Goal: Task Accomplishment & Management: Manage account settings

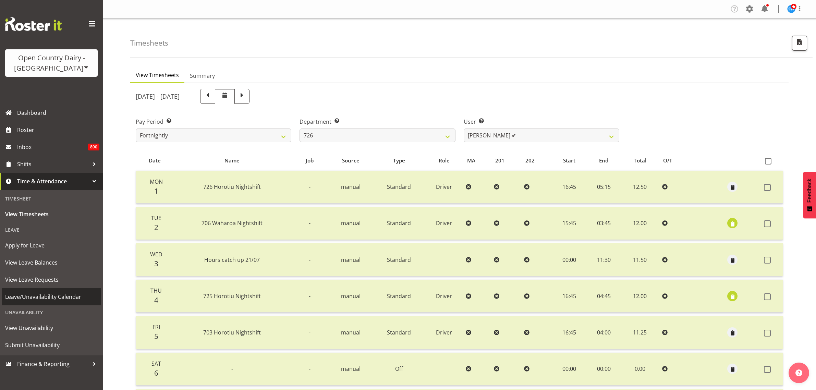
select select "808"
select select "11081"
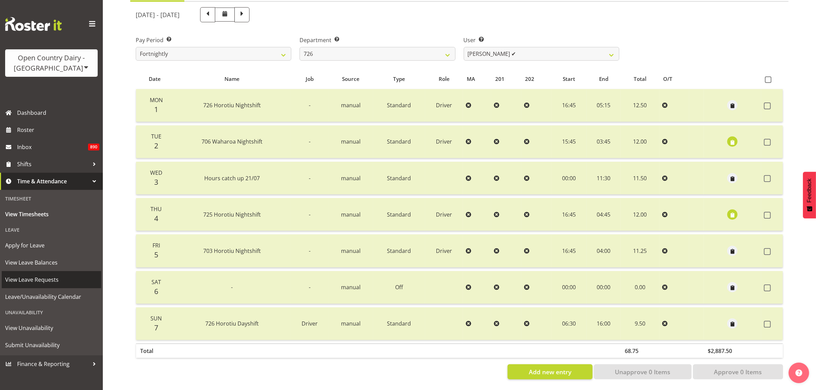
click at [37, 279] on span "View Leave Requests" at bounding box center [51, 280] width 93 height 10
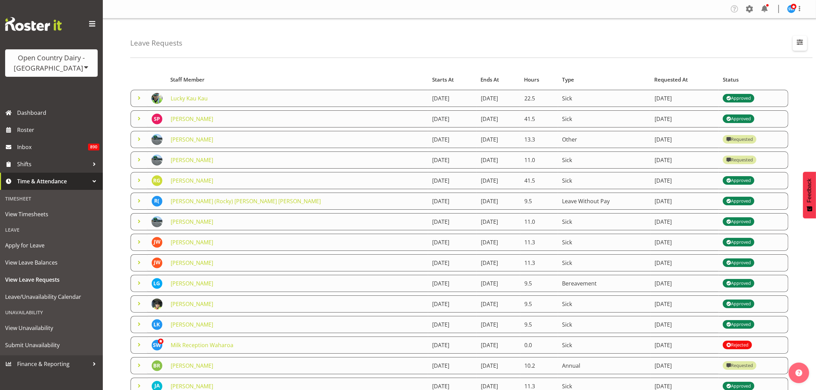
click at [797, 42] on span "button" at bounding box center [800, 42] width 9 height 9
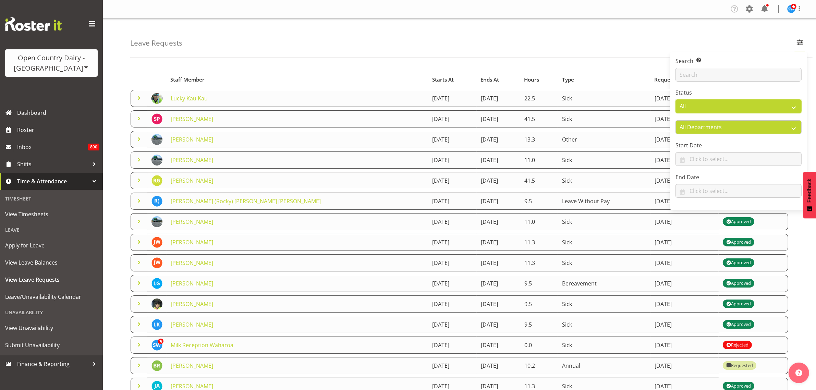
click at [762, 105] on select "All Approved Requested Unapproved" at bounding box center [739, 106] width 126 height 14
select select "unapproved"
click at [676, 100] on select "All Approved Requested Unapproved" at bounding box center [739, 106] width 126 height 14
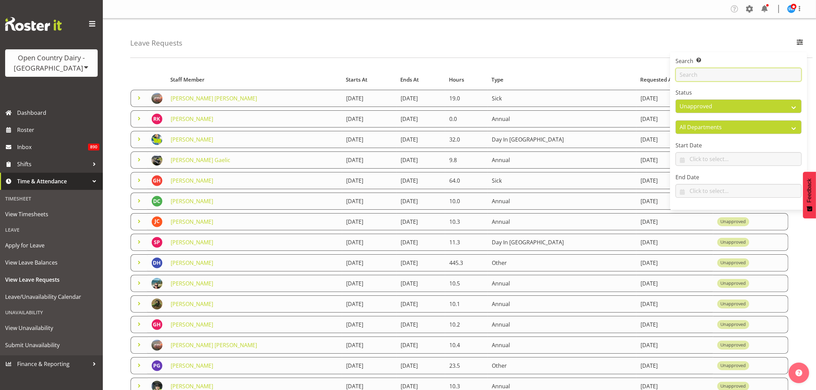
click at [715, 76] on input "text" at bounding box center [739, 75] width 126 height 14
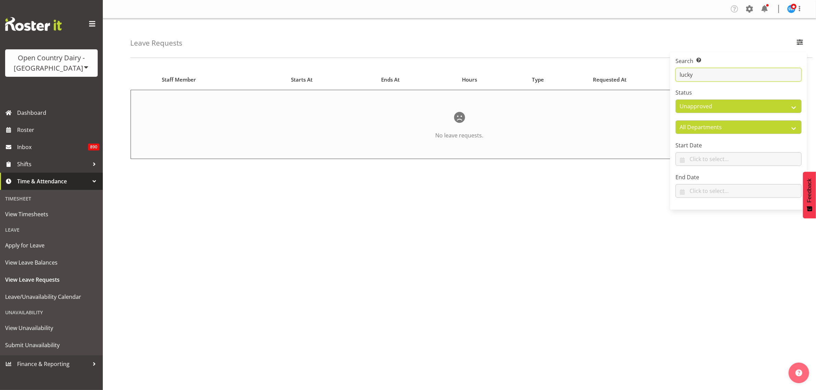
type input "lucky"
click at [31, 127] on span "Roster" at bounding box center [58, 130] width 82 height 10
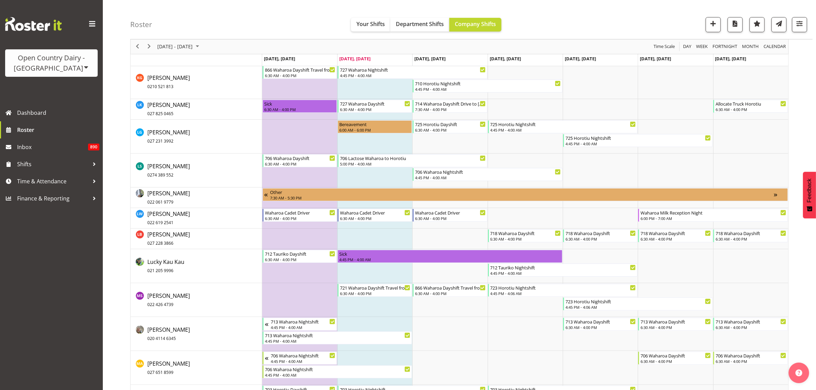
scroll to position [3385, 0]
